Goal: Task Accomplishment & Management: Use online tool/utility

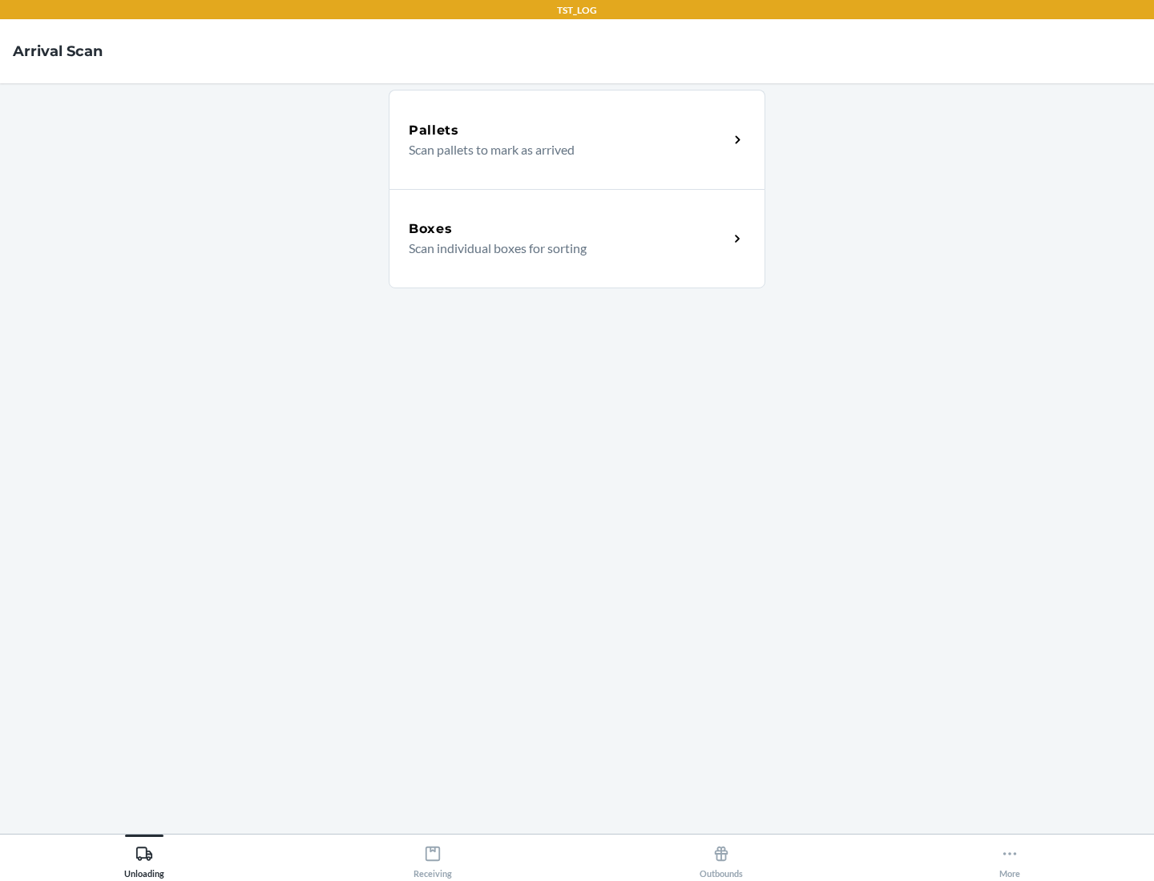
click at [568, 229] on div "Boxes" at bounding box center [569, 229] width 320 height 19
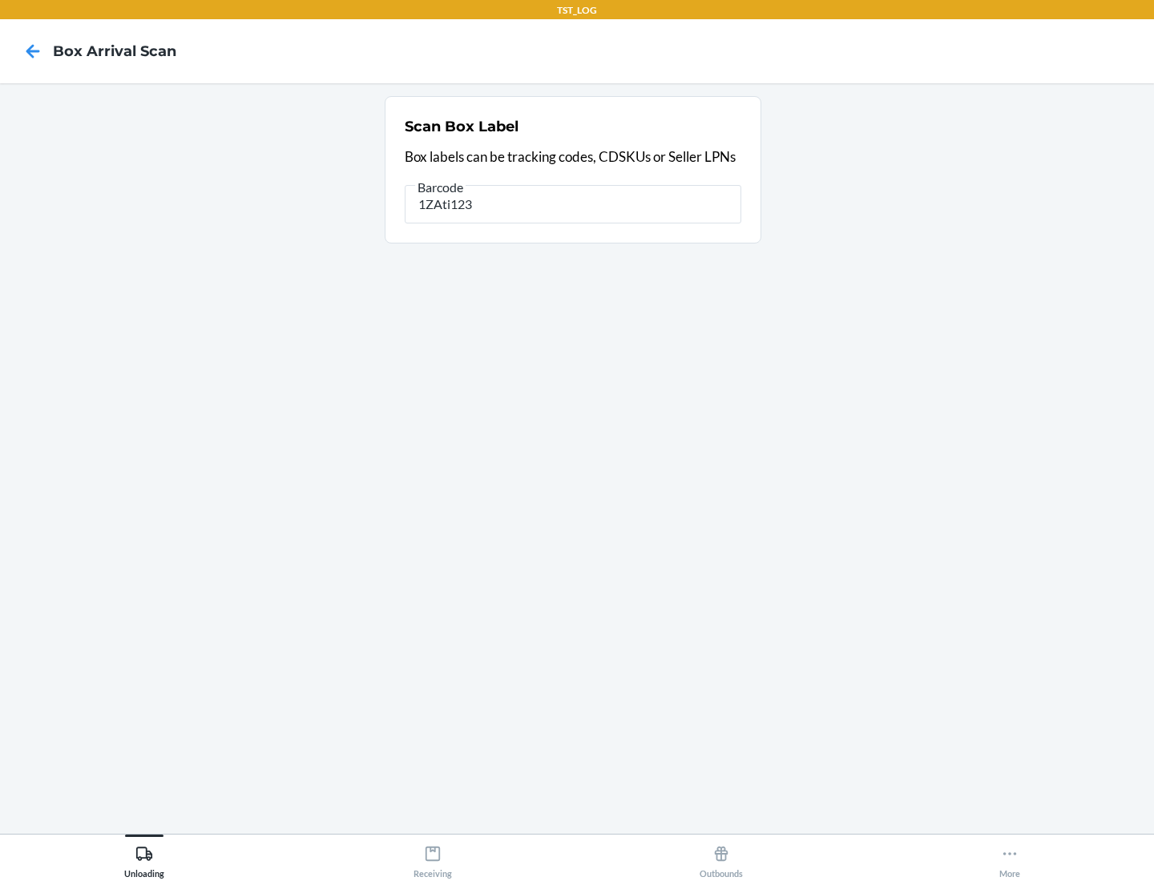
type input "1ZAti123"
